Goal: Task Accomplishment & Management: Complete application form

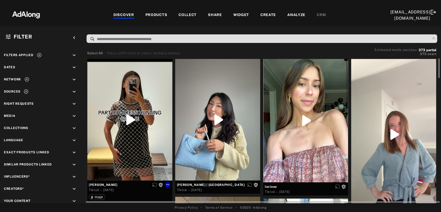
click at [136, 122] on div at bounding box center [129, 120] width 85 height 122
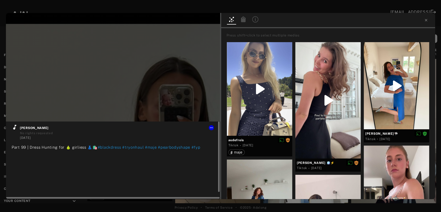
click at [13, 127] on icon at bounding box center [15, 127] width 6 height 6
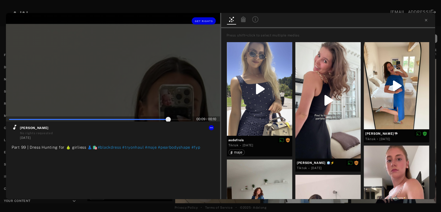
click at [118, 69] on div at bounding box center [113, 67] width 214 height 109
click at [203, 20] on span "Get rights" at bounding box center [204, 21] width 18 height 3
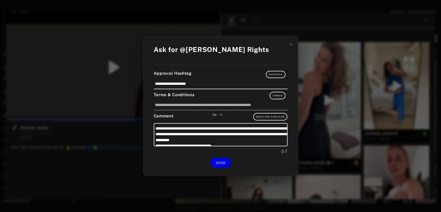
click at [221, 114] on div "FR" at bounding box center [221, 115] width 4 height 4
type input "**"
type textarea "**********"
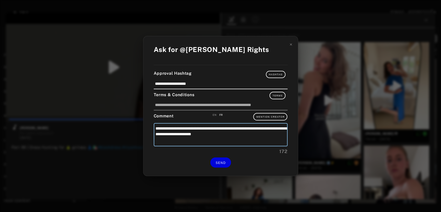
drag, startPoint x: 252, startPoint y: 134, endPoint x: 155, endPoint y: 128, distance: 97.2
click at [155, 128] on textarea "**********" at bounding box center [221, 134] width 134 height 23
click at [258, 141] on textarea "**********" at bounding box center [221, 134] width 134 height 23
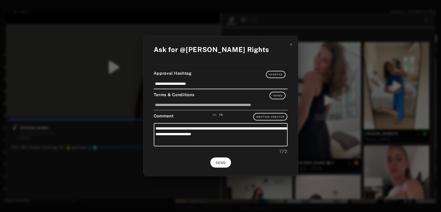
click at [223, 162] on span "SEND" at bounding box center [221, 163] width 10 height 4
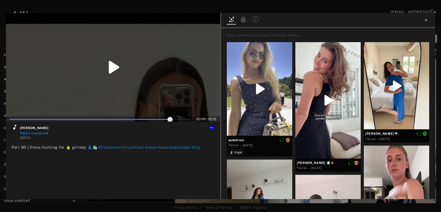
type input "**"
click at [426, 20] on icon at bounding box center [426, 20] width 2 height 2
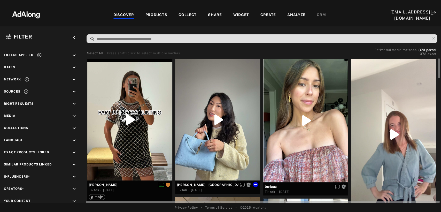
click at [207, 139] on div at bounding box center [217, 120] width 85 height 122
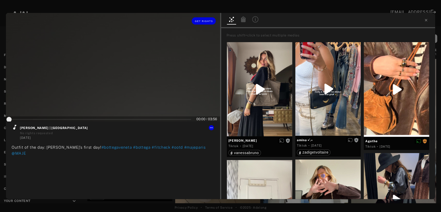
click at [104, 91] on div at bounding box center [113, 67] width 214 height 109
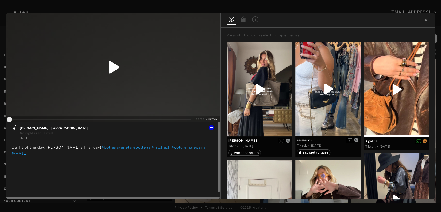
click at [13, 128] on icon at bounding box center [15, 127] width 6 height 6
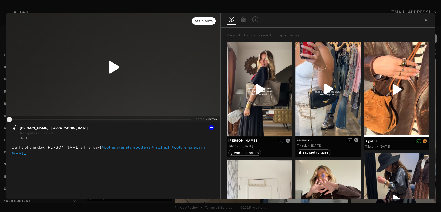
click at [207, 19] on button "Get rights" at bounding box center [204, 20] width 24 height 7
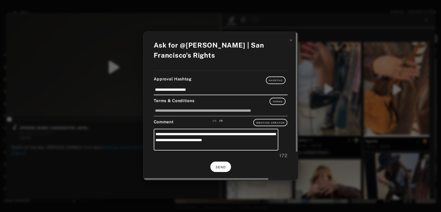
click at [218, 167] on span "SEND" at bounding box center [221, 168] width 10 height 4
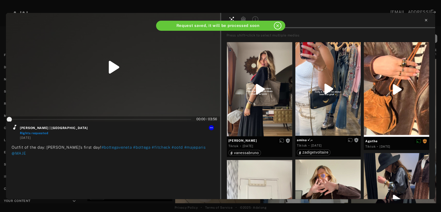
type input "*"
click at [425, 21] on icon at bounding box center [426, 20] width 4 height 4
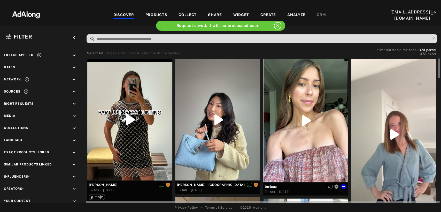
click at [317, 118] on div at bounding box center [306, 120] width 85 height 123
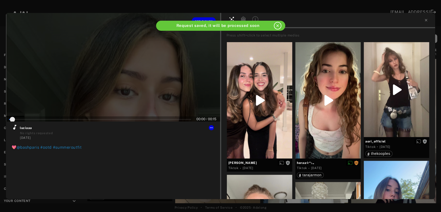
click at [123, 86] on div at bounding box center [113, 67] width 214 height 109
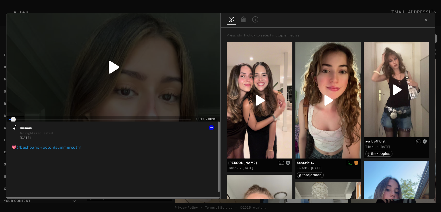
click at [14, 128] on icon at bounding box center [14, 127] width 3 height 5
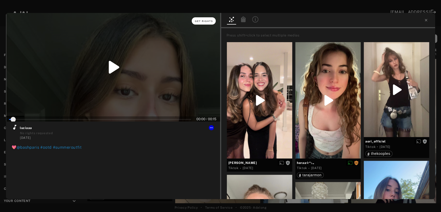
click at [209, 20] on span "Get rights" at bounding box center [204, 21] width 18 height 3
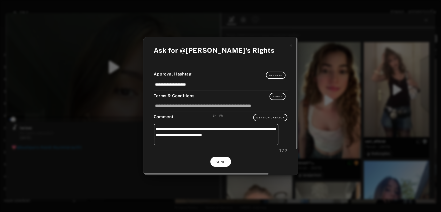
click at [220, 161] on span "SEND" at bounding box center [221, 162] width 10 height 4
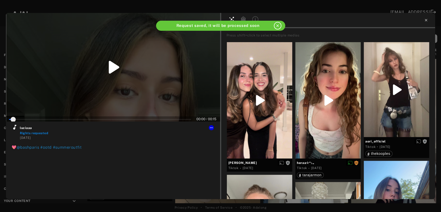
type input "*"
click at [425, 19] on icon at bounding box center [426, 20] width 4 height 4
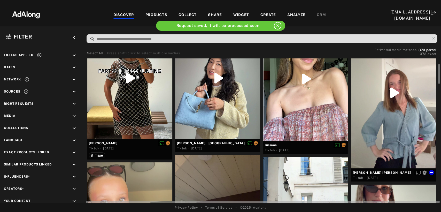
scroll to position [43, 0]
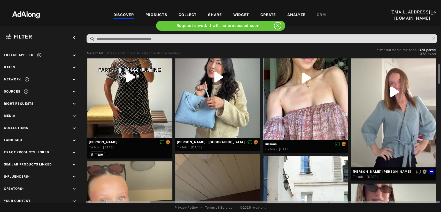
click at [388, 92] on div at bounding box center [393, 91] width 85 height 151
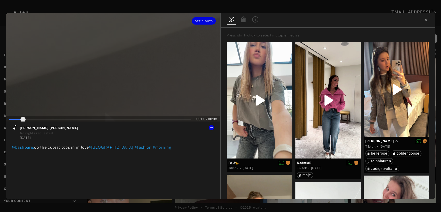
click at [123, 88] on div at bounding box center [113, 67] width 214 height 109
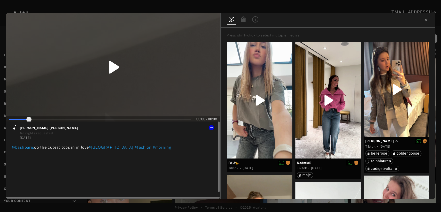
click at [14, 127] on icon at bounding box center [15, 127] width 6 height 6
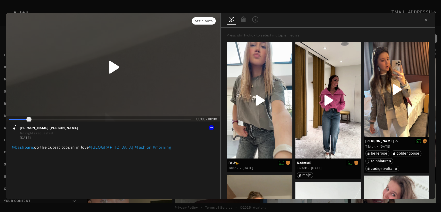
click at [206, 23] on button "Get rights" at bounding box center [204, 20] width 24 height 7
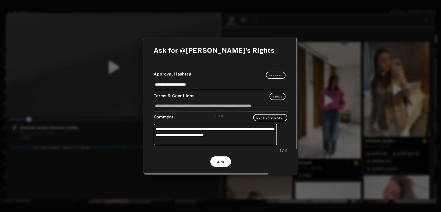
click at [222, 162] on span "SEND" at bounding box center [221, 162] width 10 height 4
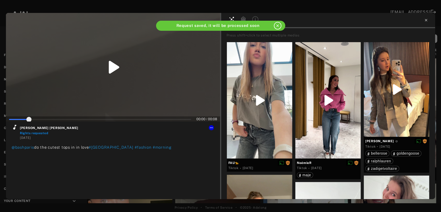
type input "**"
click at [426, 21] on icon at bounding box center [426, 20] width 4 height 4
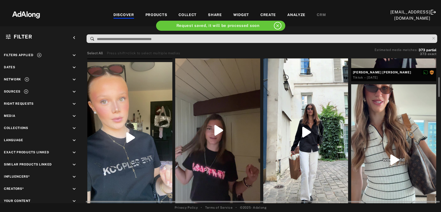
scroll to position [142, 0]
click at [121, 147] on div at bounding box center [129, 137] width 85 height 151
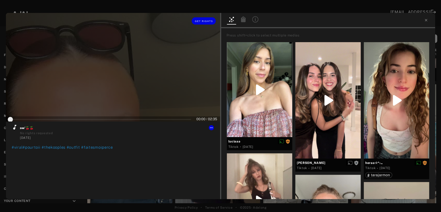
click at [103, 82] on div at bounding box center [113, 67] width 214 height 109
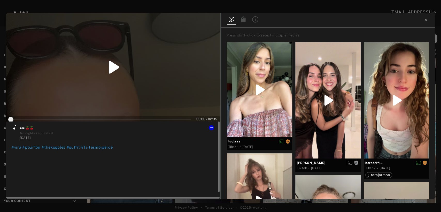
click at [14, 128] on icon at bounding box center [14, 127] width 3 height 5
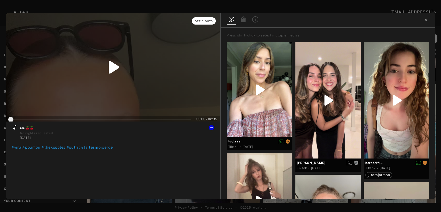
click at [207, 23] on button "Get rights" at bounding box center [204, 20] width 24 height 7
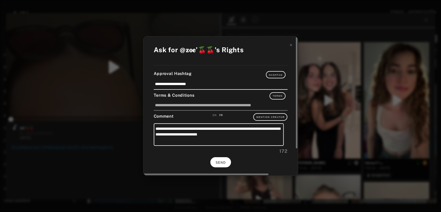
click at [225, 159] on button "SEND" at bounding box center [221, 162] width 21 height 10
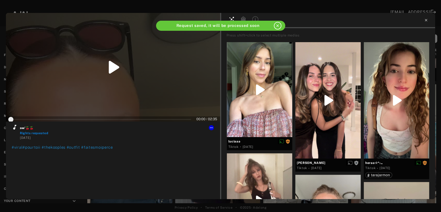
type input "*"
click at [427, 20] on icon at bounding box center [426, 20] width 2 height 2
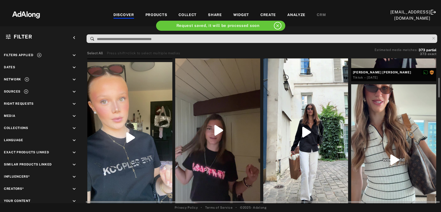
click at [220, 149] on div at bounding box center [217, 130] width 85 height 151
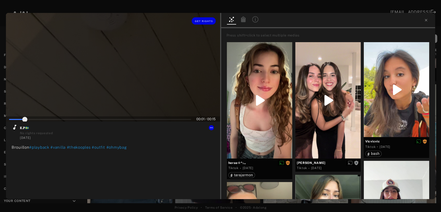
click at [118, 79] on div at bounding box center [113, 67] width 214 height 109
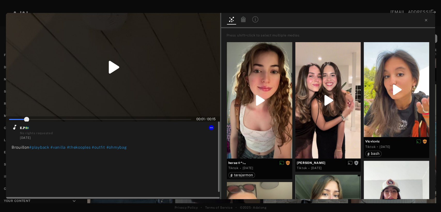
click at [14, 128] on icon at bounding box center [14, 127] width 3 height 5
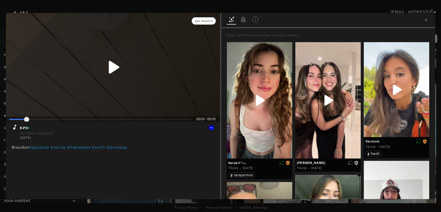
click at [203, 20] on span "Get rights" at bounding box center [204, 21] width 18 height 3
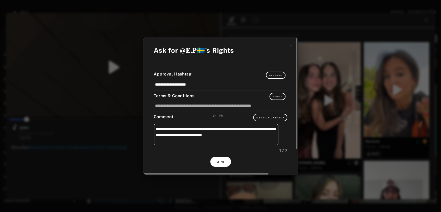
click at [215, 161] on button "SEND" at bounding box center [221, 162] width 21 height 10
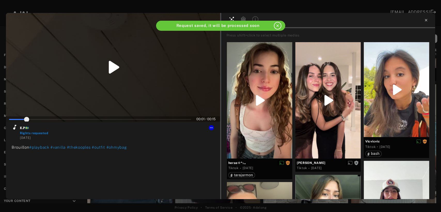
type input "**"
click at [427, 20] on icon at bounding box center [426, 20] width 4 height 4
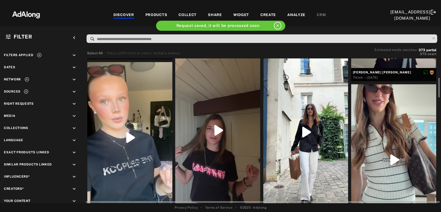
click at [309, 134] on div at bounding box center [306, 132] width 85 height 151
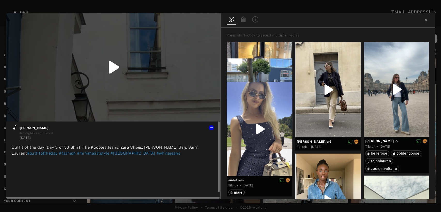
click at [15, 127] on icon at bounding box center [14, 127] width 3 height 5
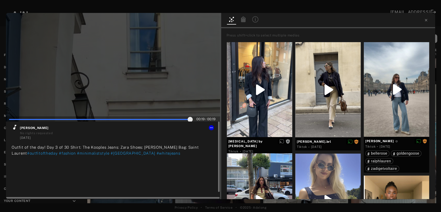
type input "***"
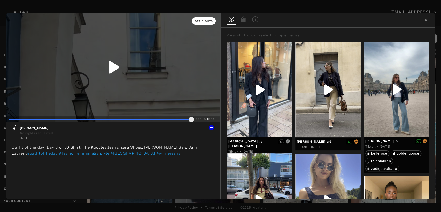
click at [203, 22] on span "Get rights" at bounding box center [204, 21] width 18 height 3
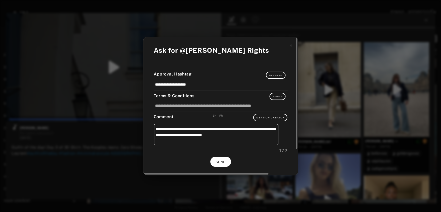
click at [223, 165] on button "SEND" at bounding box center [221, 162] width 21 height 10
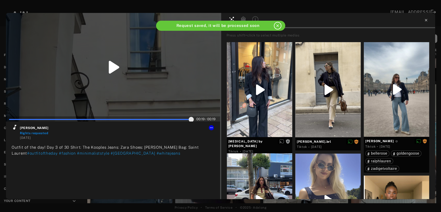
click at [428, 21] on icon at bounding box center [426, 20] width 4 height 4
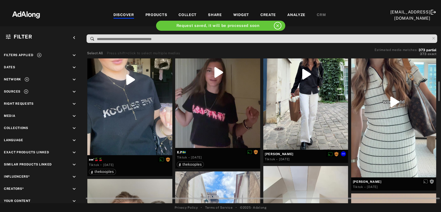
scroll to position [201, 0]
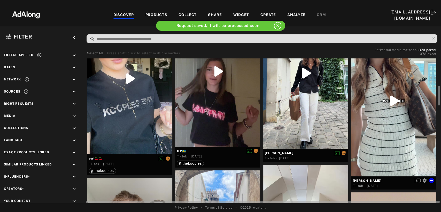
click at [393, 114] on div at bounding box center [393, 100] width 85 height 151
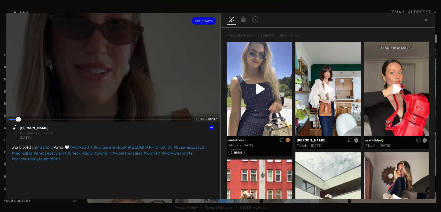
click at [117, 88] on div at bounding box center [113, 67] width 214 height 109
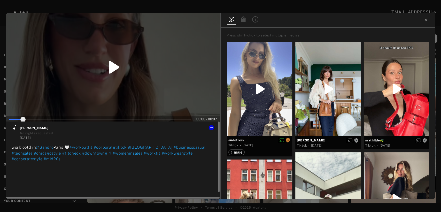
click at [14, 128] on icon at bounding box center [14, 127] width 3 height 5
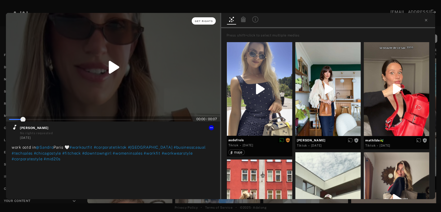
click at [208, 18] on button "Get rights" at bounding box center [204, 20] width 24 height 7
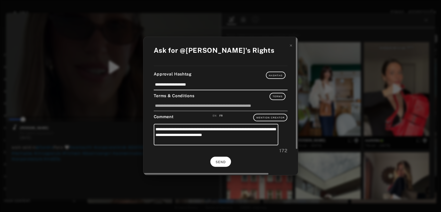
click at [222, 162] on span "SEND" at bounding box center [221, 162] width 10 height 4
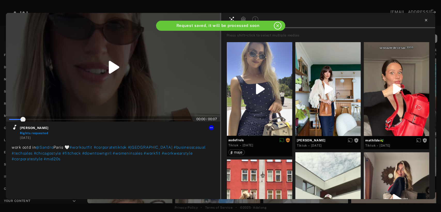
type input "*"
click at [427, 20] on icon at bounding box center [426, 20] width 4 height 4
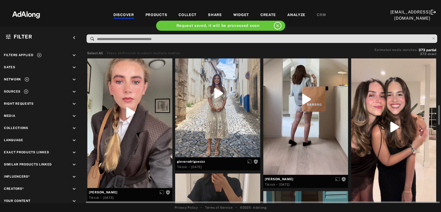
scroll to position [342, 0]
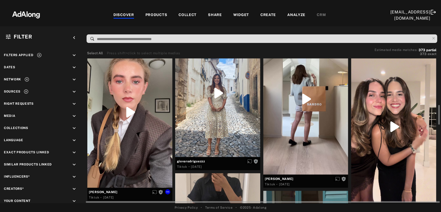
click at [126, 134] on div at bounding box center [129, 112] width 85 height 151
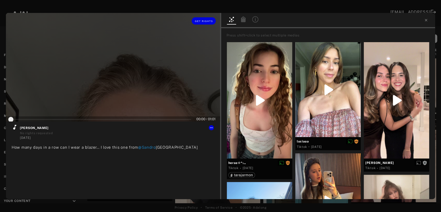
click at [116, 84] on div at bounding box center [113, 67] width 214 height 109
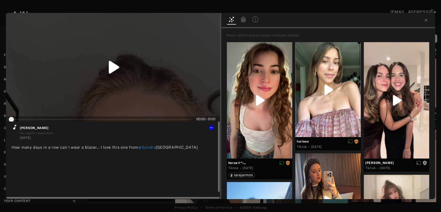
click at [15, 129] on icon at bounding box center [14, 127] width 3 height 5
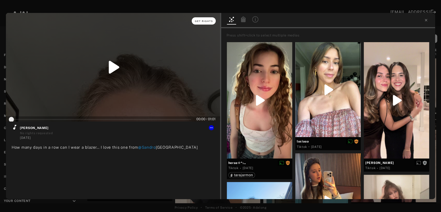
click at [209, 21] on span "Get rights" at bounding box center [204, 21] width 18 height 3
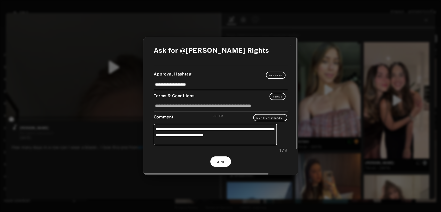
click at [219, 166] on button "SEND" at bounding box center [221, 161] width 21 height 10
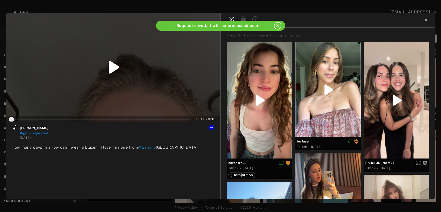
type input "*"
click at [425, 21] on icon at bounding box center [426, 20] width 2 height 2
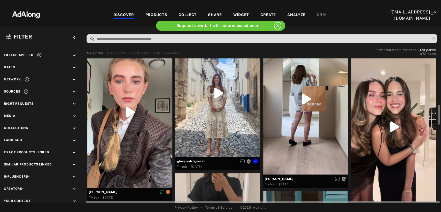
click at [221, 117] on div at bounding box center [217, 93] width 85 height 128
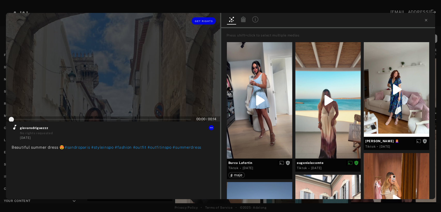
click at [109, 79] on div at bounding box center [113, 67] width 214 height 109
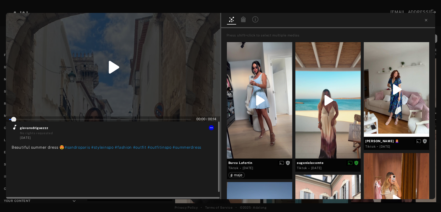
click at [14, 127] on icon at bounding box center [15, 127] width 6 height 6
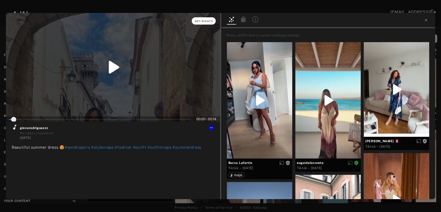
click at [203, 22] on span "Get rights" at bounding box center [204, 21] width 18 height 3
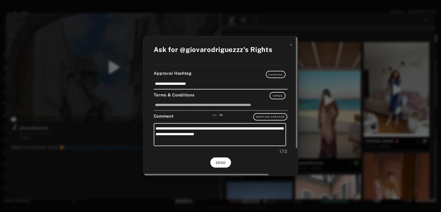
click at [212, 161] on button "SEND" at bounding box center [221, 163] width 21 height 10
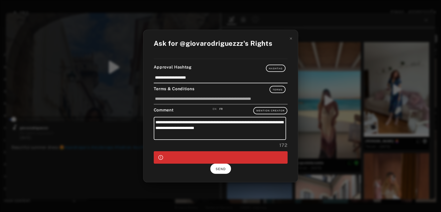
click at [219, 169] on span "SEND" at bounding box center [221, 169] width 10 height 4
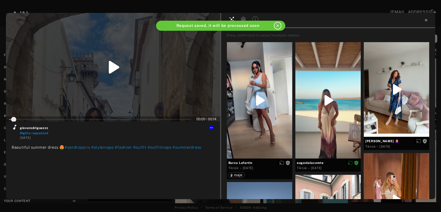
type input "*"
click at [427, 20] on icon at bounding box center [426, 20] width 4 height 4
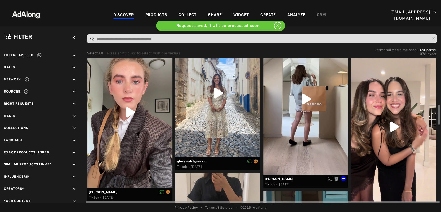
click at [327, 134] on div at bounding box center [306, 99] width 85 height 151
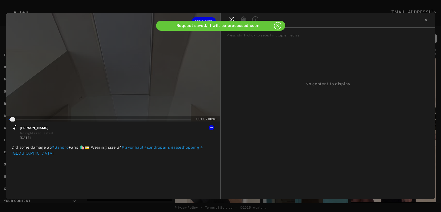
click at [120, 76] on div at bounding box center [113, 67] width 214 height 109
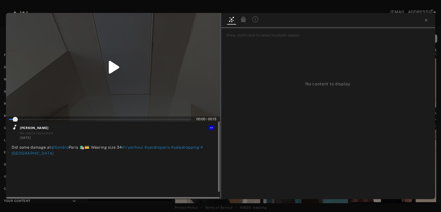
click at [15, 125] on icon at bounding box center [14, 127] width 3 height 5
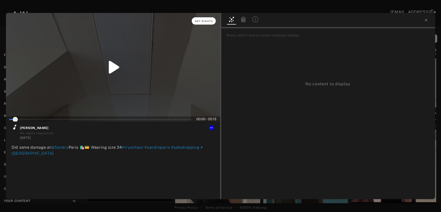
click at [200, 21] on span "Get rights" at bounding box center [204, 21] width 18 height 3
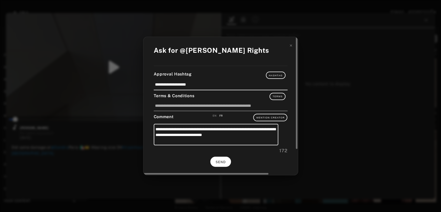
click at [219, 164] on span "SEND" at bounding box center [221, 162] width 10 height 4
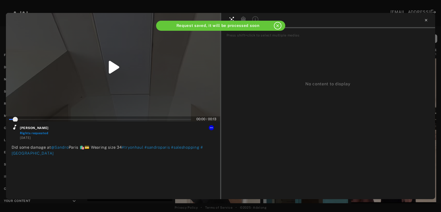
type input "*"
click at [425, 19] on icon at bounding box center [426, 20] width 2 height 2
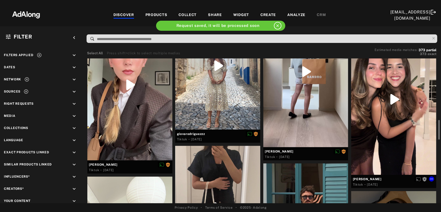
scroll to position [379, 0]
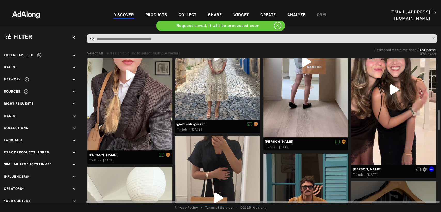
click at [387, 112] on div at bounding box center [393, 89] width 85 height 151
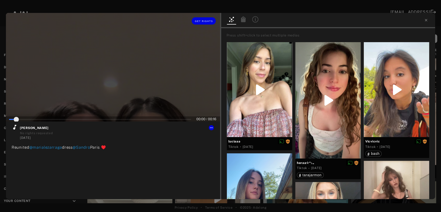
click at [111, 82] on div at bounding box center [113, 67] width 214 height 109
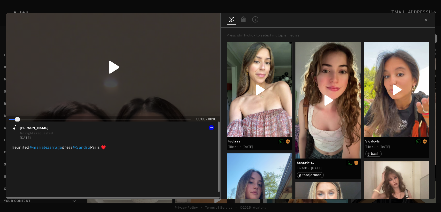
click at [14, 127] on icon at bounding box center [15, 127] width 6 height 6
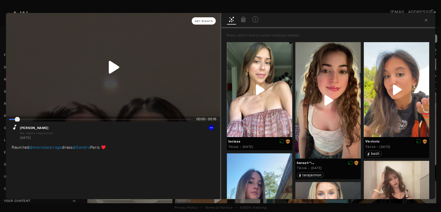
click at [208, 21] on span "Get rights" at bounding box center [204, 21] width 18 height 3
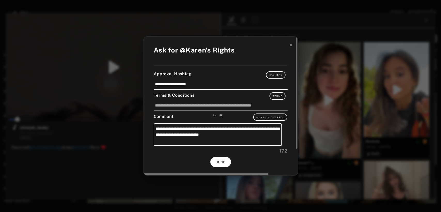
click at [221, 164] on span "SEND" at bounding box center [221, 163] width 10 height 4
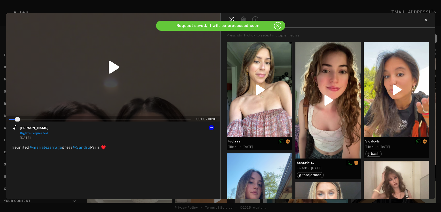
type input "*"
click at [426, 20] on icon at bounding box center [426, 20] width 2 height 2
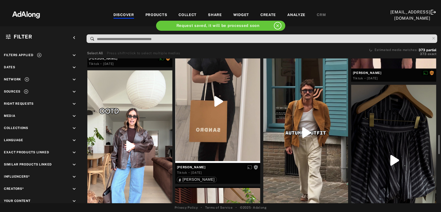
scroll to position [488, 0]
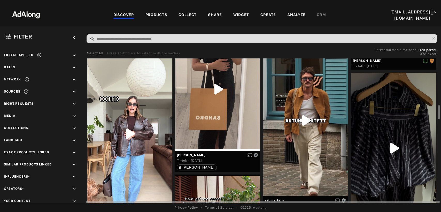
click at [121, 133] on div at bounding box center [129, 133] width 85 height 151
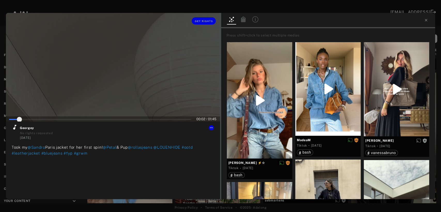
click at [99, 84] on div at bounding box center [113, 67] width 214 height 109
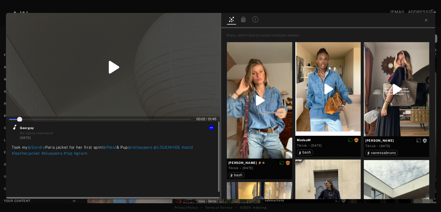
click at [13, 127] on icon at bounding box center [15, 127] width 6 height 6
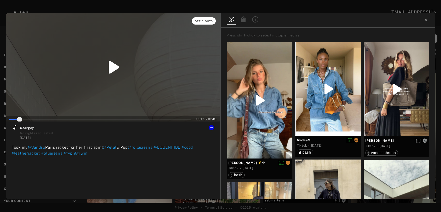
click at [207, 19] on button "Get rights" at bounding box center [204, 20] width 24 height 7
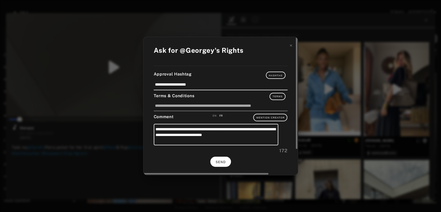
click at [221, 159] on button "SEND" at bounding box center [221, 162] width 21 height 10
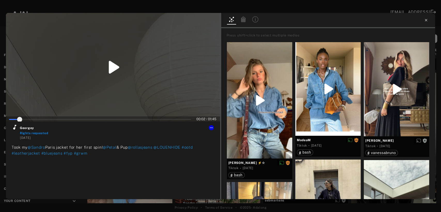
type input "*"
click at [426, 19] on icon at bounding box center [426, 20] width 2 height 2
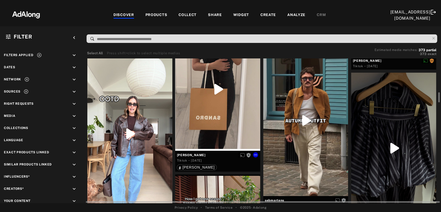
click at [218, 121] on div at bounding box center [217, 88] width 85 height 123
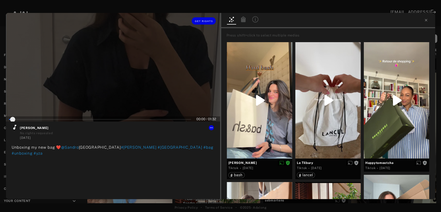
click at [124, 82] on div at bounding box center [113, 67] width 214 height 109
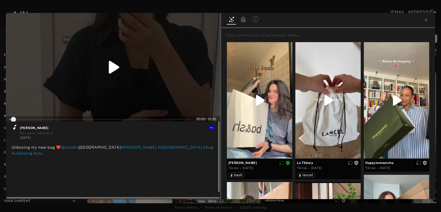
click at [14, 127] on icon at bounding box center [15, 127] width 6 height 6
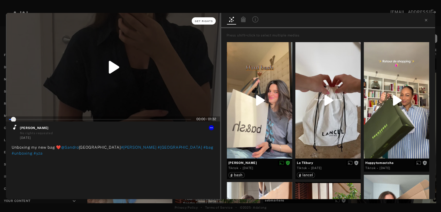
click at [205, 21] on span "Get rights" at bounding box center [204, 21] width 18 height 3
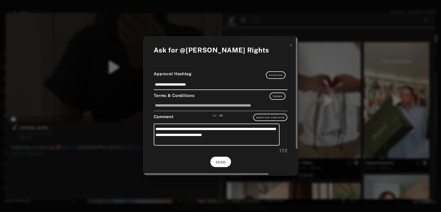
click at [226, 163] on button "SEND" at bounding box center [221, 162] width 21 height 10
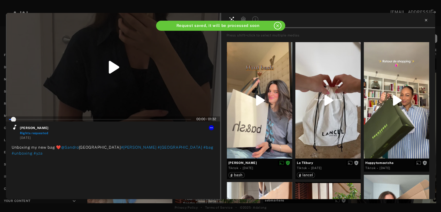
type input "*"
click at [428, 21] on icon at bounding box center [426, 20] width 4 height 4
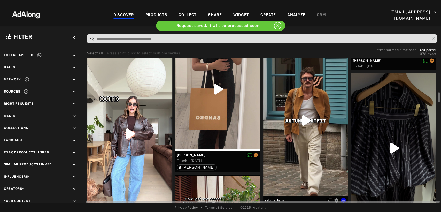
click at [315, 129] on div at bounding box center [306, 120] width 85 height 151
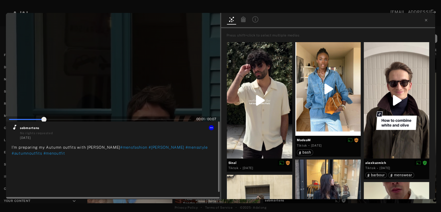
click at [13, 128] on icon at bounding box center [15, 127] width 6 height 6
type input "***"
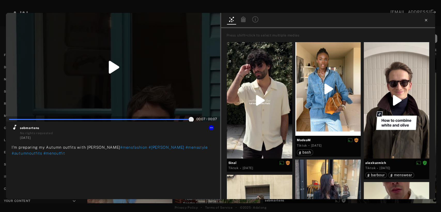
click at [426, 21] on icon at bounding box center [426, 20] width 4 height 4
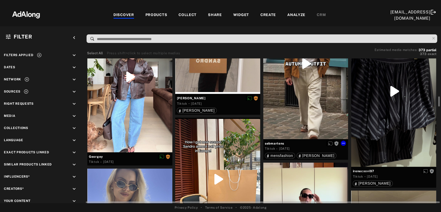
scroll to position [545, 0]
click at [390, 123] on div at bounding box center [393, 91] width 85 height 151
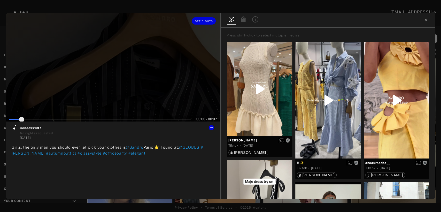
click at [114, 85] on div at bounding box center [113, 67] width 214 height 109
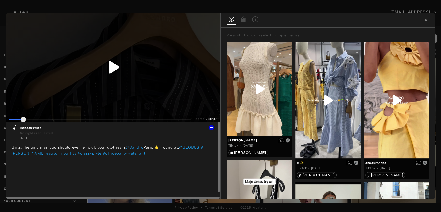
click at [15, 127] on icon at bounding box center [14, 127] width 3 height 5
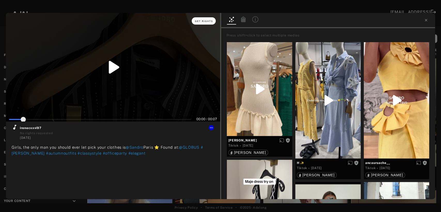
click at [208, 22] on span "Get rights" at bounding box center [204, 21] width 18 height 3
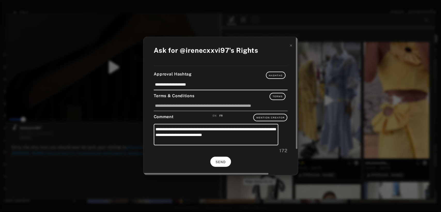
click at [218, 164] on button "SEND" at bounding box center [221, 162] width 21 height 10
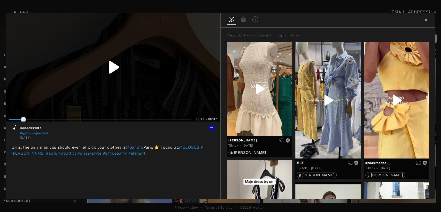
type input "*"
click at [425, 20] on icon at bounding box center [426, 20] width 4 height 4
